Goal: Transaction & Acquisition: Purchase product/service

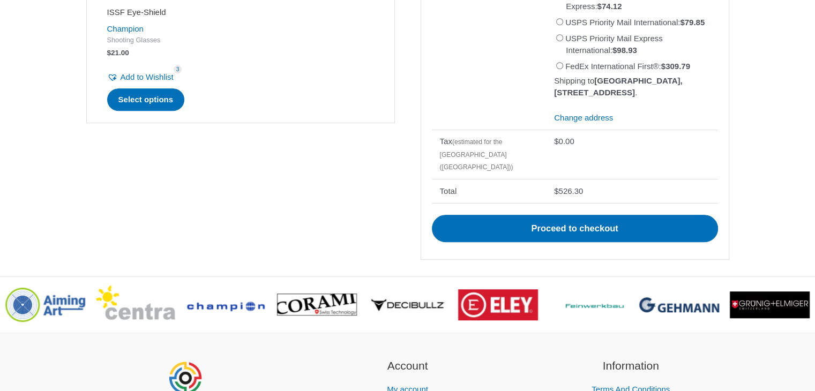
scroll to position [677, 0]
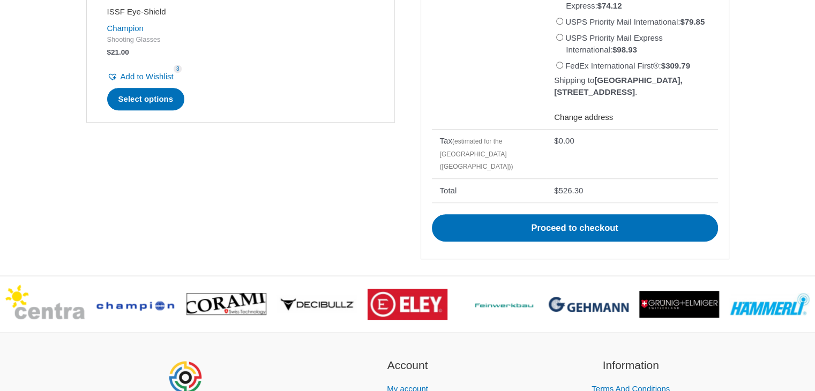
click at [579, 122] on link "Change address" at bounding box center [583, 117] width 59 height 9
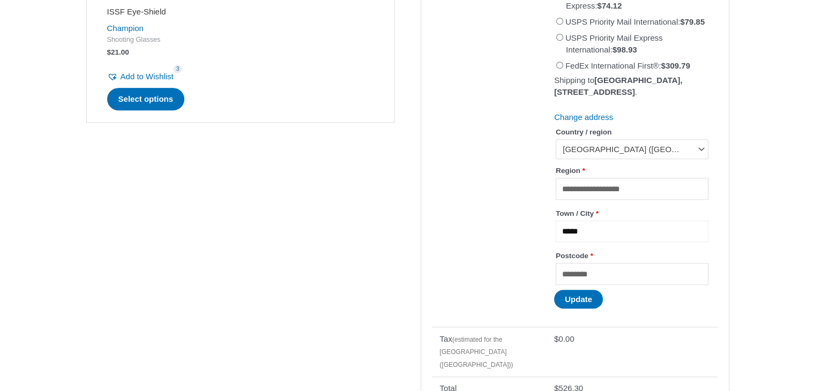
drag, startPoint x: 600, startPoint y: 280, endPoint x: 474, endPoint y: 263, distance: 127.7
click at [474, 263] on tr "**********" at bounding box center [575, 105] width 286 height 444
click at [338, 249] on div "You may be interested in… Out of stock ISSF Eye-Shield Champion Shooting Glasse…" at bounding box center [407, 143] width 643 height 661
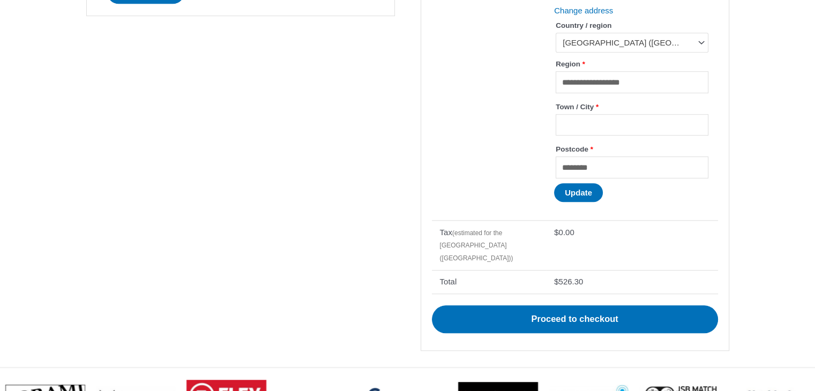
scroll to position [789, 0]
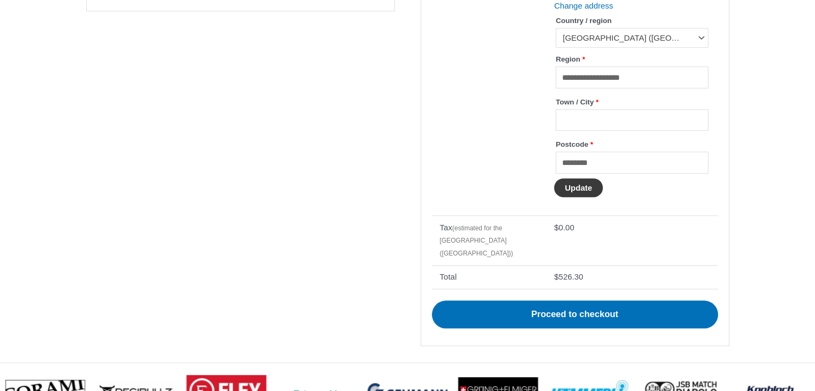
click at [575, 197] on button "Update" at bounding box center [578, 188] width 49 height 19
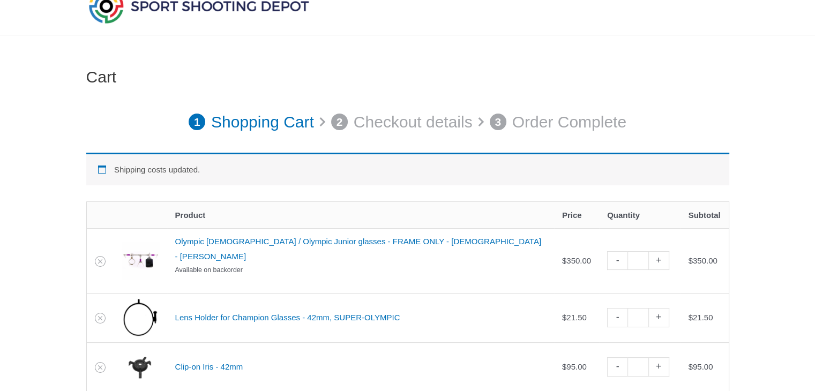
scroll to position [47, 0]
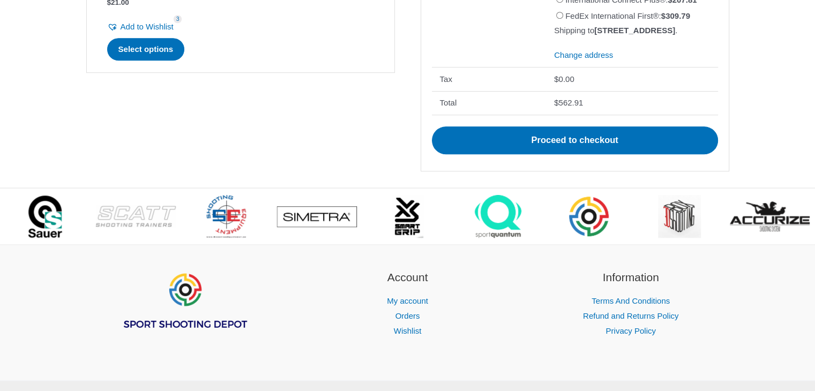
scroll to position [733, 0]
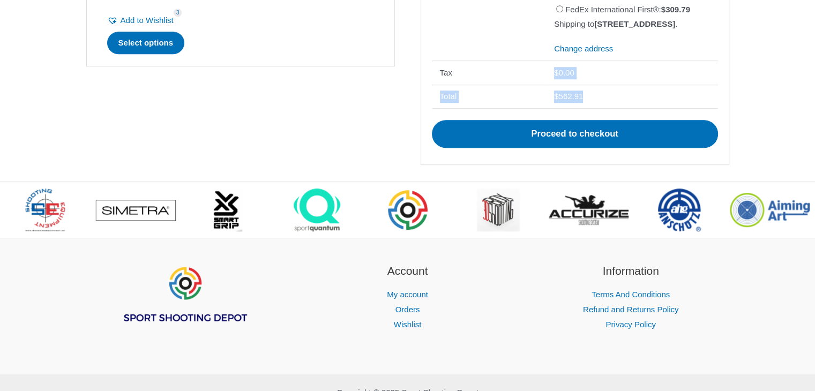
drag, startPoint x: 591, startPoint y: 157, endPoint x: 525, endPoint y: 136, distance: 69.0
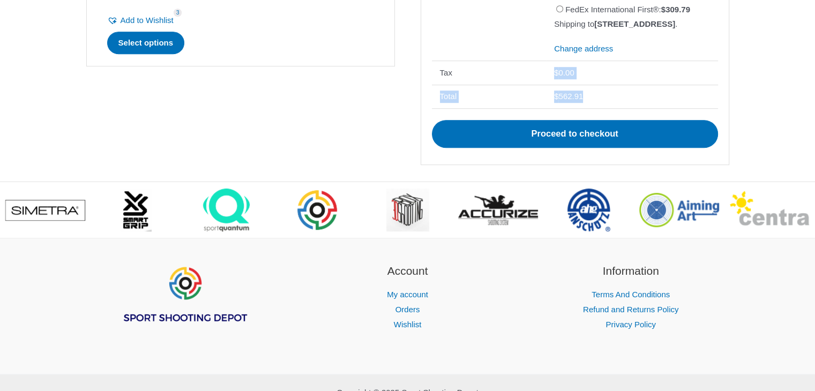
click at [604, 109] on td "$ 562.91" at bounding box center [632, 97] width 172 height 24
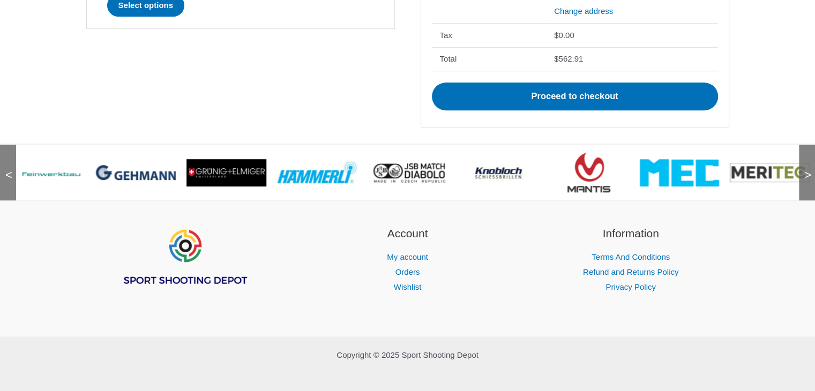
scroll to position [774, 0]
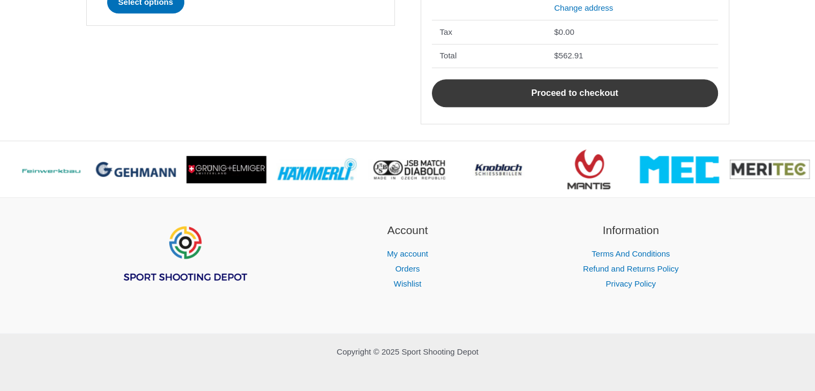
click at [549, 107] on link "Proceed to checkout" at bounding box center [575, 93] width 286 height 28
